Goal: Find contact information: Find contact information

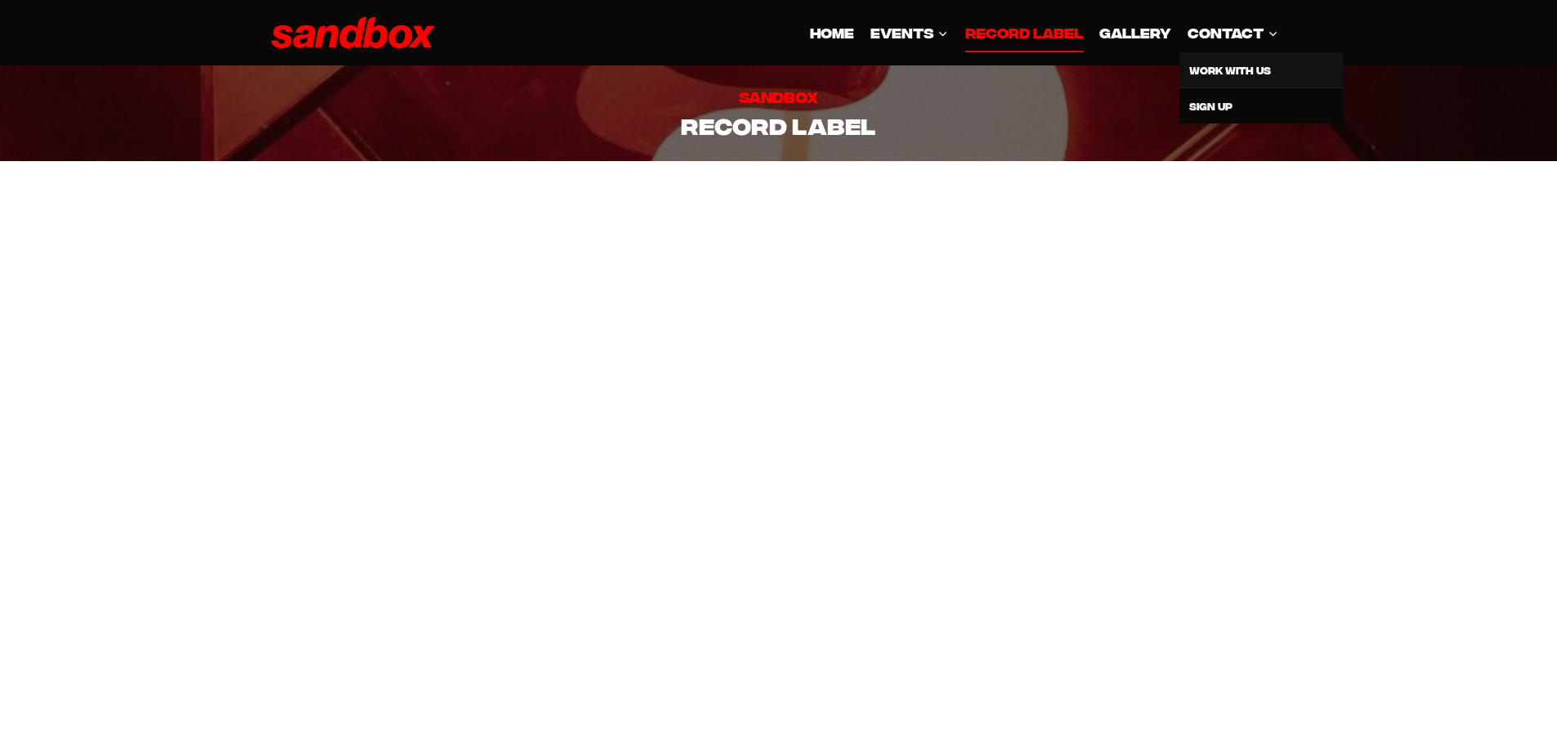
click at [1237, 77] on link "Work With Us" at bounding box center [1262, 69] width 164 height 35
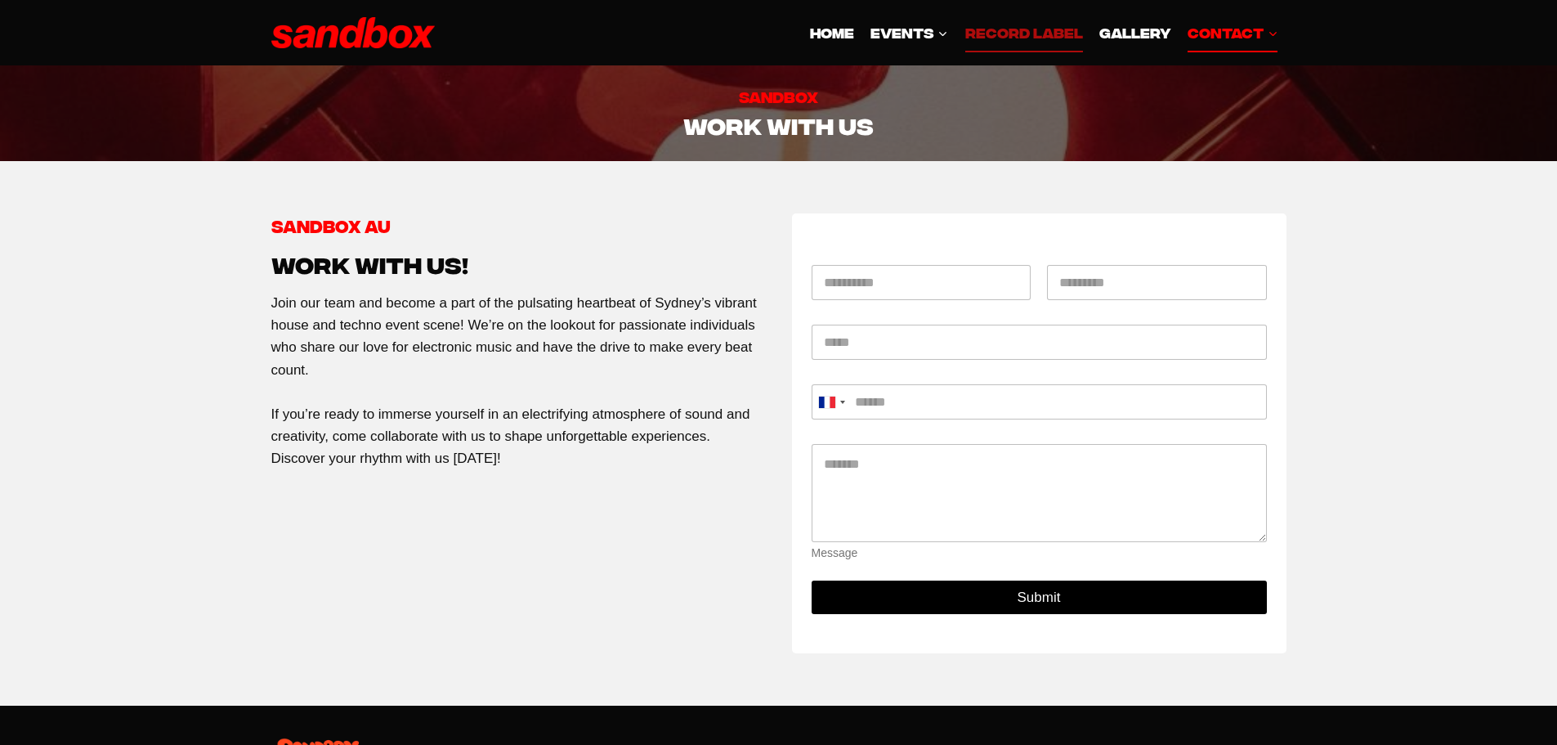
click at [1010, 28] on link "Record Label" at bounding box center [1023, 32] width 134 height 39
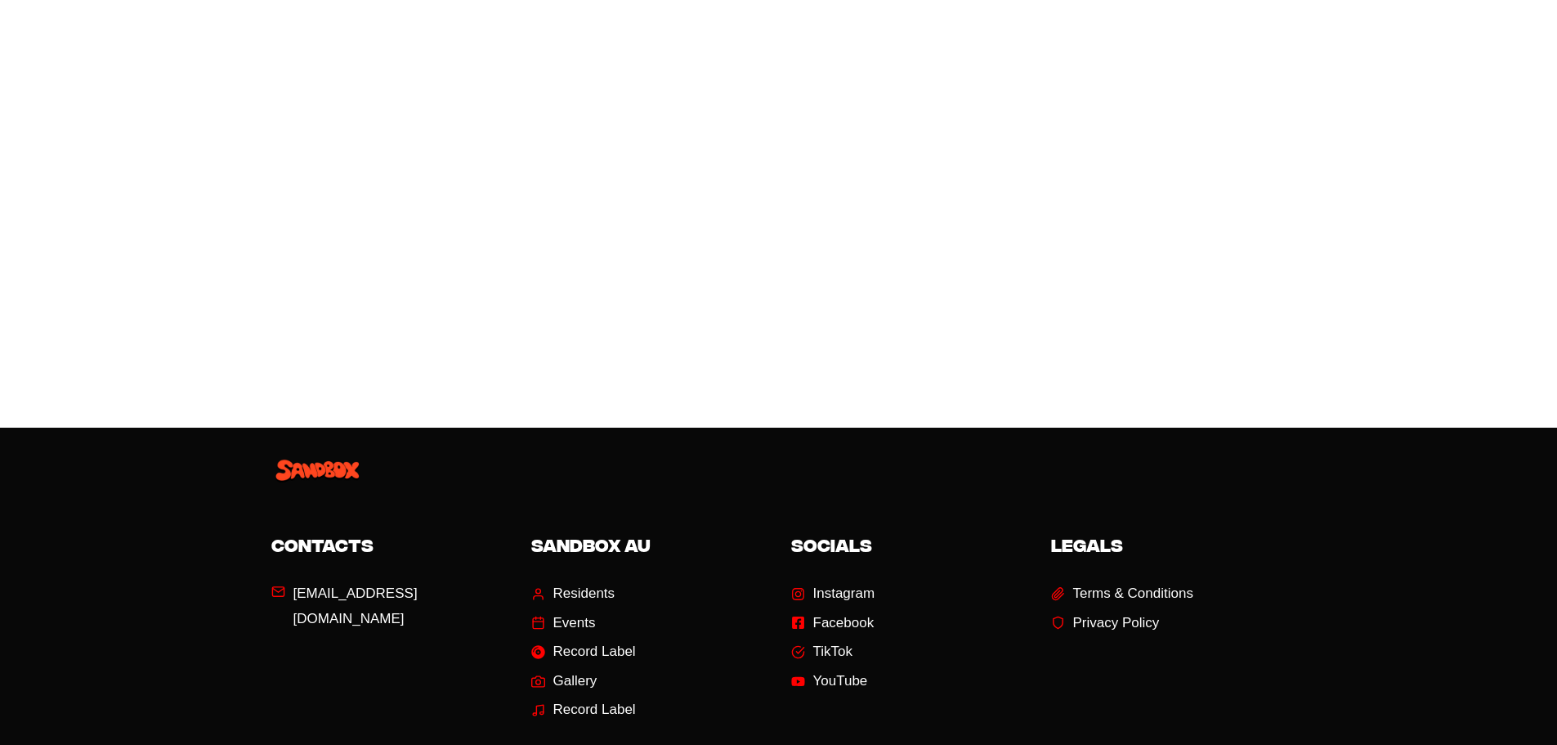
scroll to position [1118, 0]
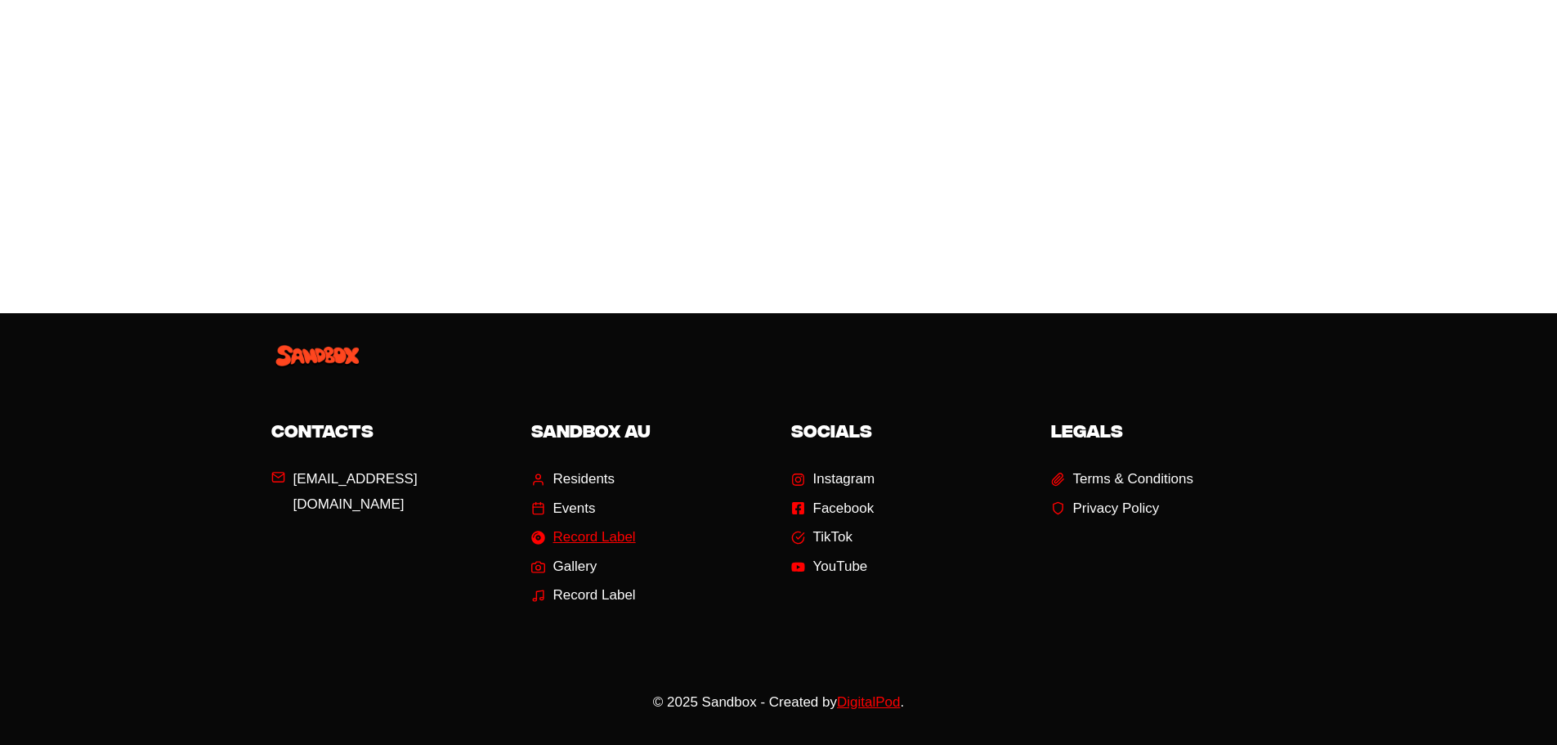
click at [586, 536] on span "Record Label" at bounding box center [594, 537] width 83 height 25
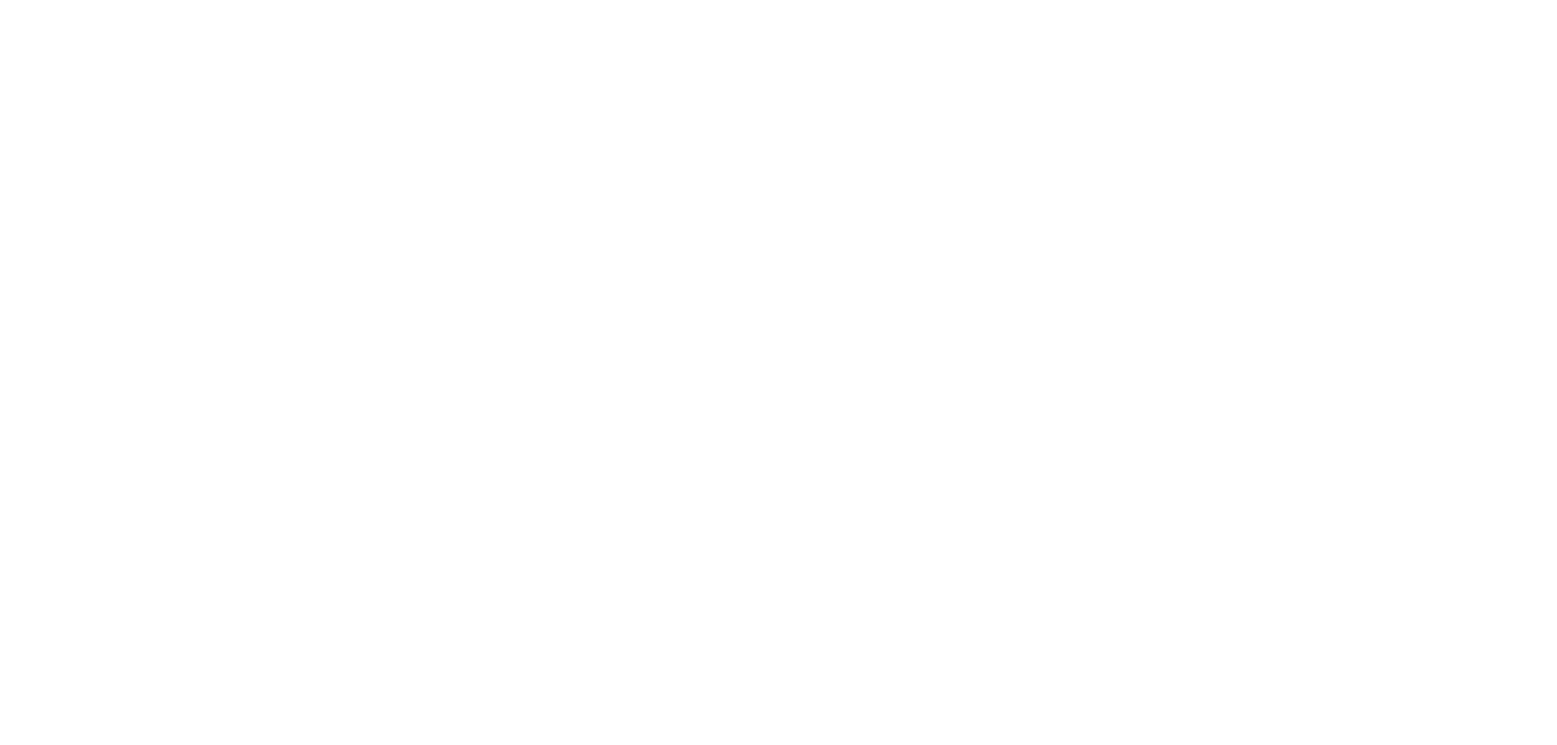
scroll to position [1118, 0]
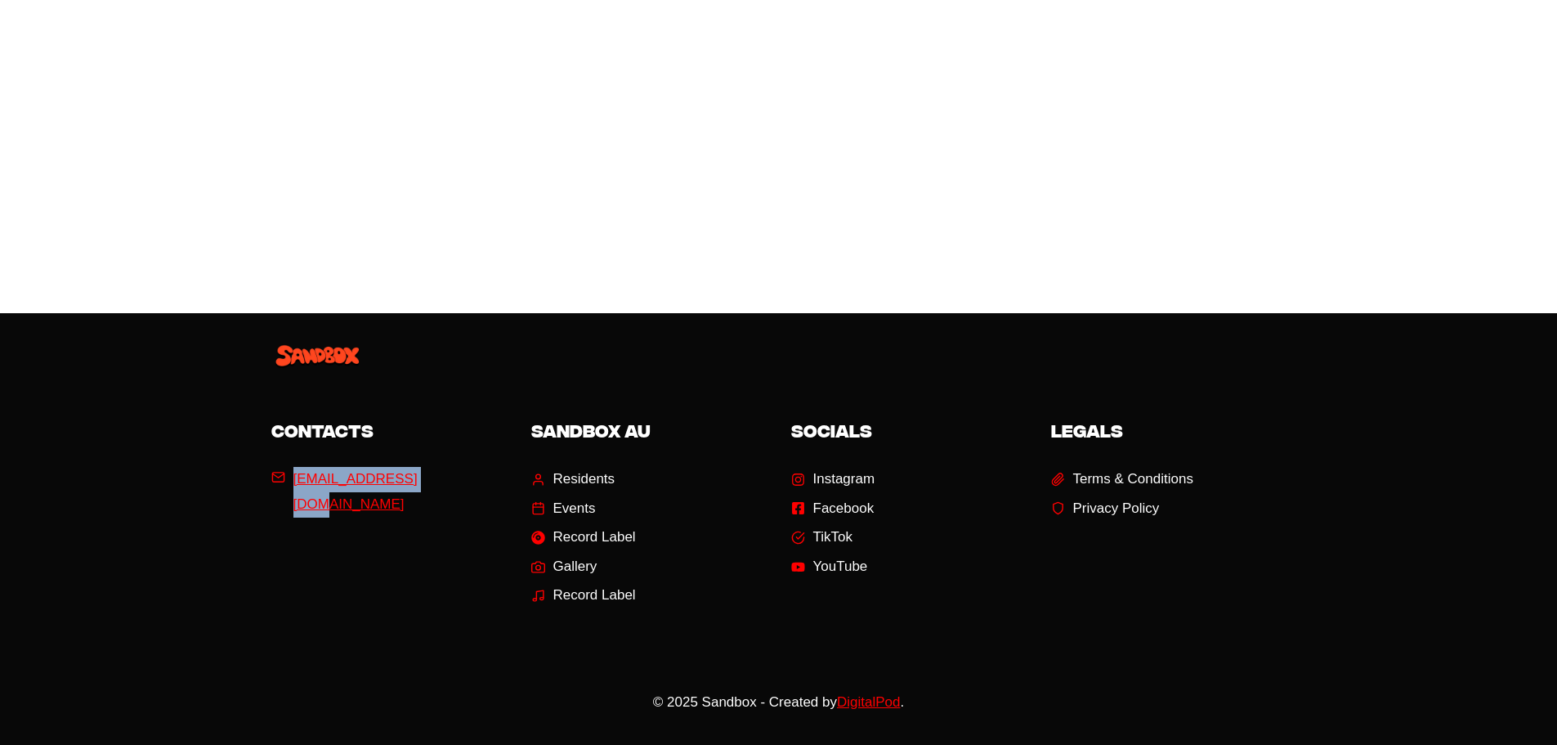
drag, startPoint x: 481, startPoint y: 469, endPoint x: 291, endPoint y: 478, distance: 189.9
click at [291, 478] on li "[EMAIL_ADDRESS][DOMAIN_NAME]" at bounding box center [388, 492] width 235 height 50
copy span "[EMAIL_ADDRESS][DOMAIN_NAME]"
